Goal: Navigation & Orientation: Find specific page/section

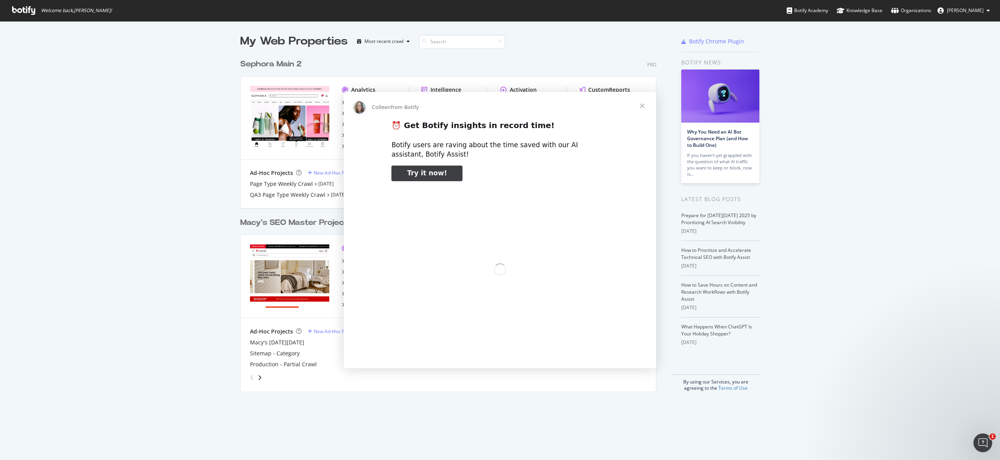
click at [362, 100] on div "[PERSON_NAME] from Botify" at bounding box center [500, 106] width 312 height 28
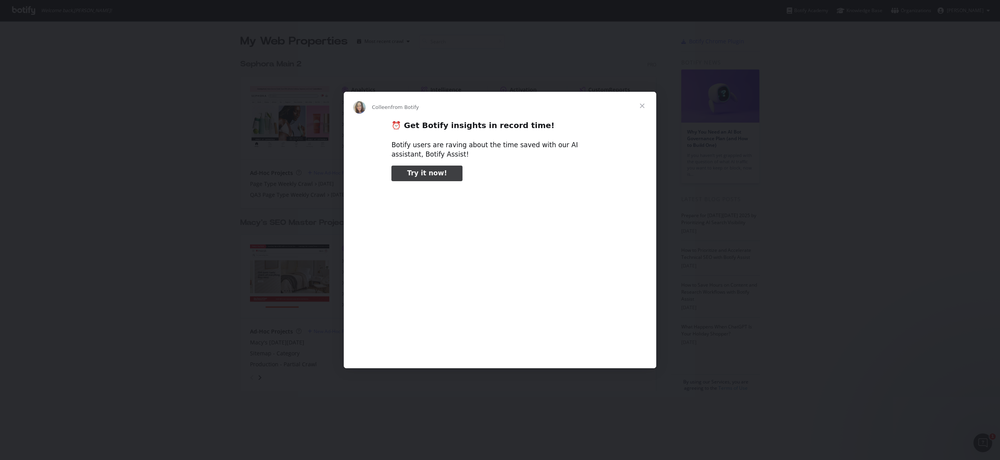
type input "78890"
click at [648, 103] on span "Close" at bounding box center [642, 106] width 28 height 28
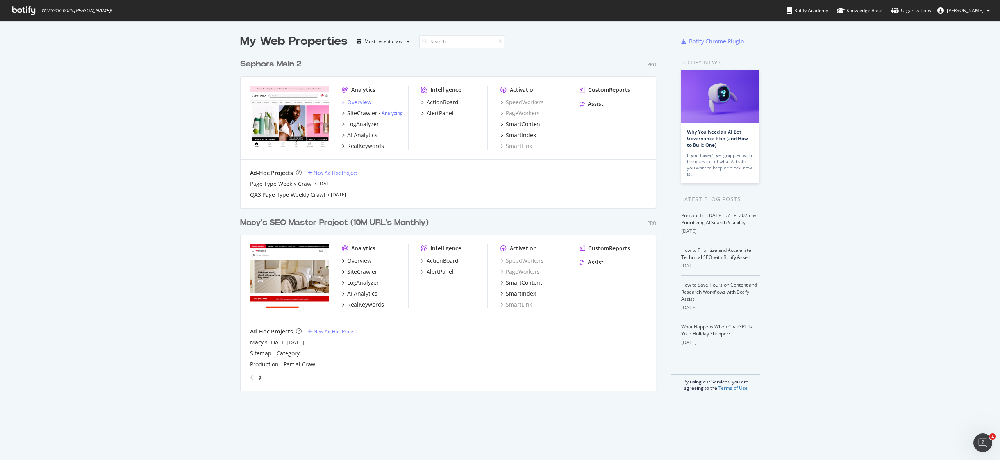
click at [355, 104] on div "Overview" at bounding box center [359, 102] width 24 height 8
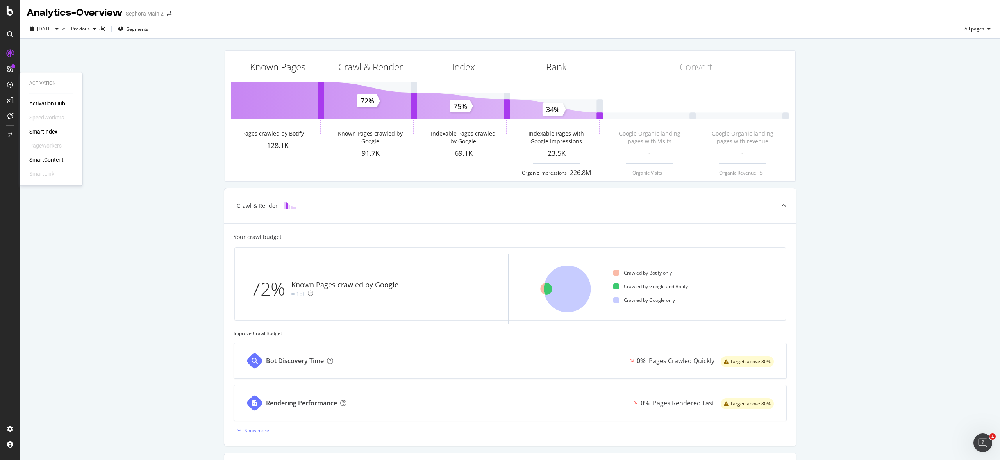
click at [42, 130] on div "SmartIndex" at bounding box center [43, 132] width 28 height 8
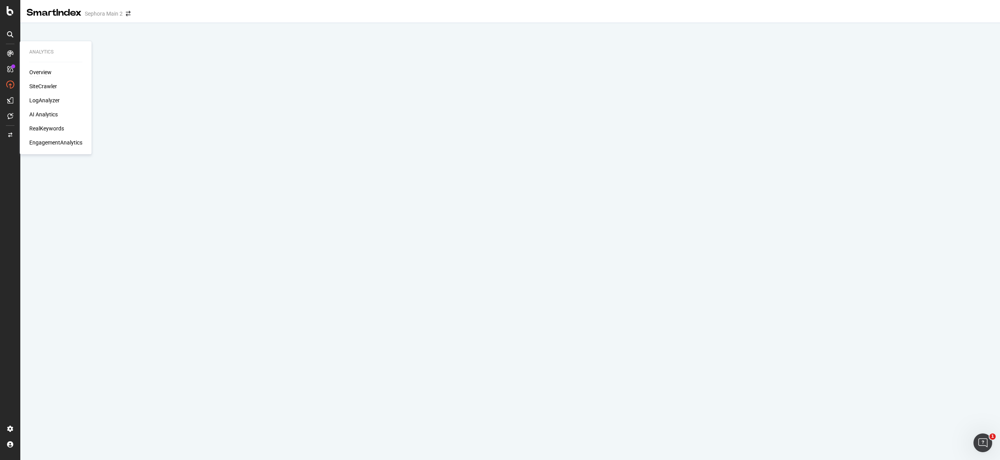
click at [40, 73] on div "Overview" at bounding box center [40, 72] width 22 height 8
